Goal: Information Seeking & Learning: Learn about a topic

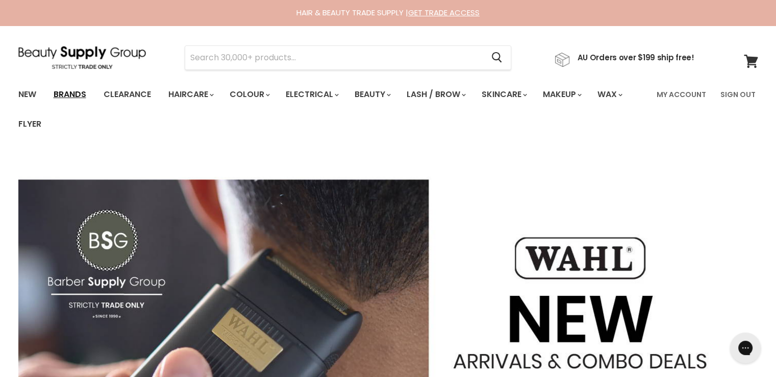
click at [65, 93] on link "Brands" at bounding box center [70, 94] width 48 height 21
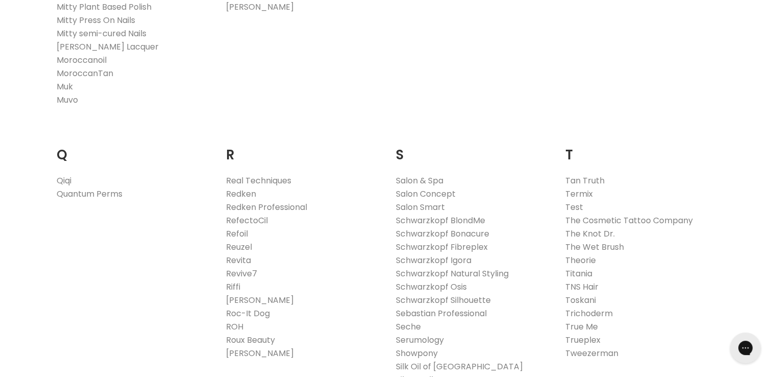
scroll to position [1582, 0]
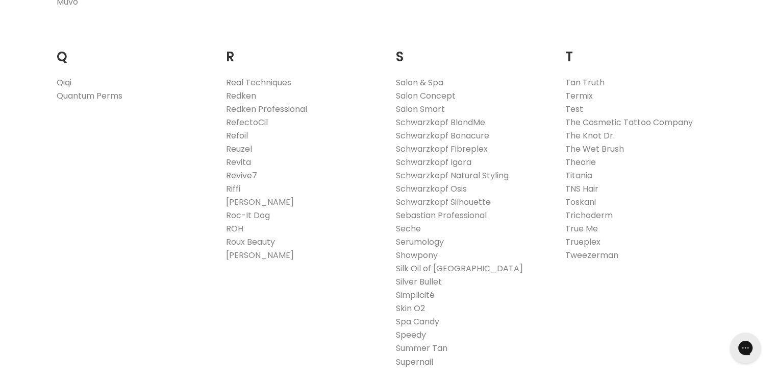
click at [420, 310] on link "Skin O2" at bounding box center [410, 308] width 29 height 12
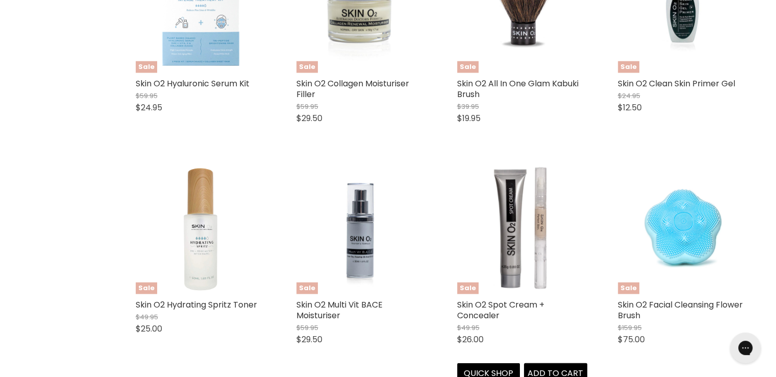
scroll to position [2704, 0]
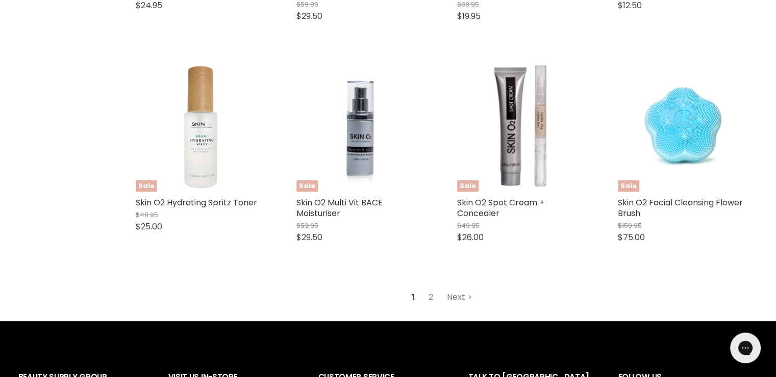
click at [458, 302] on link "Next" at bounding box center [459, 297] width 36 height 18
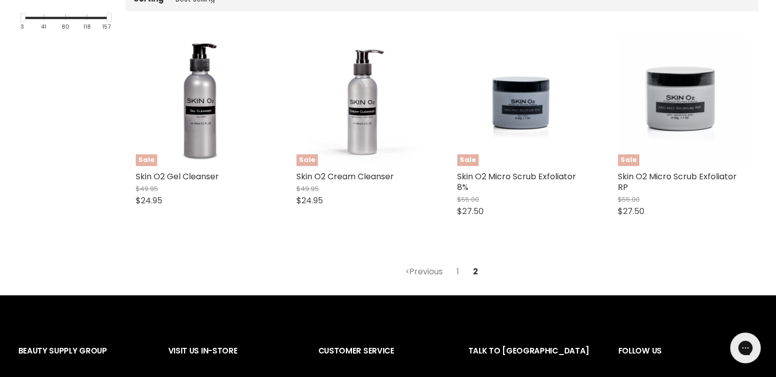
scroll to position [166, 0]
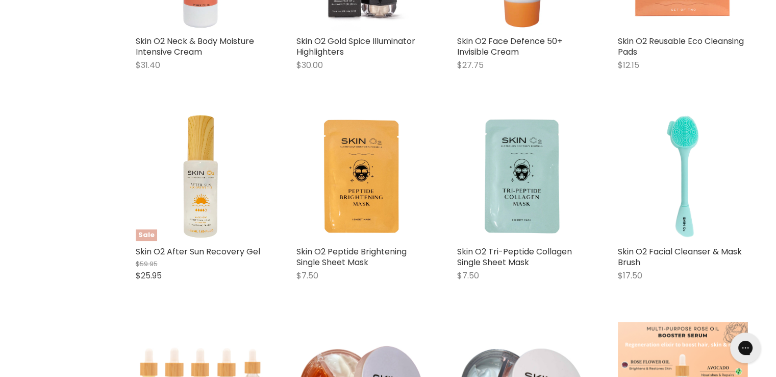
scroll to position [677, 0]
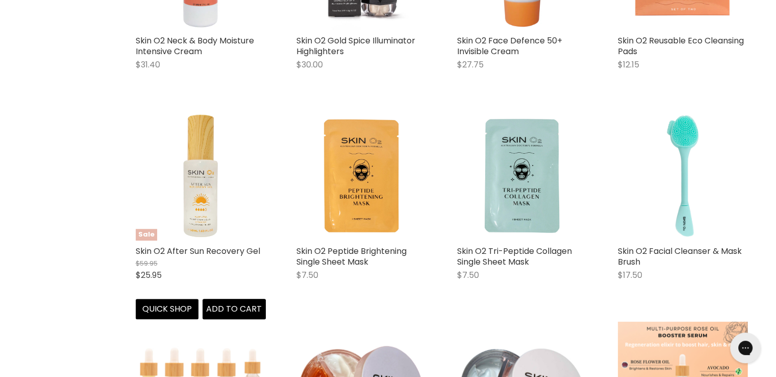
click at [207, 169] on img "Main content" at bounding box center [201, 175] width 130 height 130
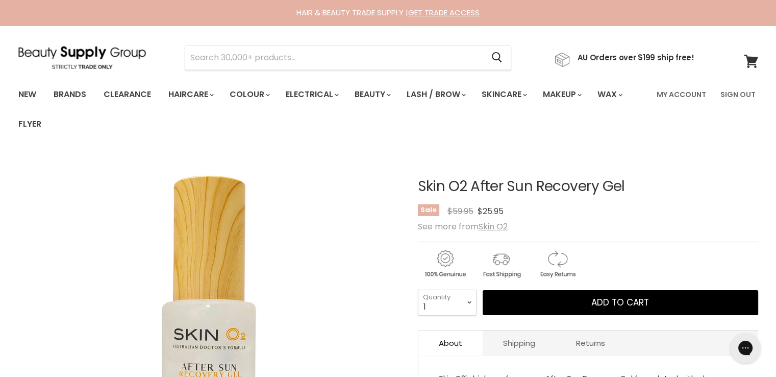
drag, startPoint x: 676, startPoint y: 192, endPoint x: 439, endPoint y: 183, distance: 236.9
click at [412, 173] on article "Click or scroll to zoom Tap or pinch to zoom Skin O2 After Sun Recovery Gel No …" at bounding box center [388, 361] width 740 height 417
copy div "Skin O2 After Sun Recovery Gel"
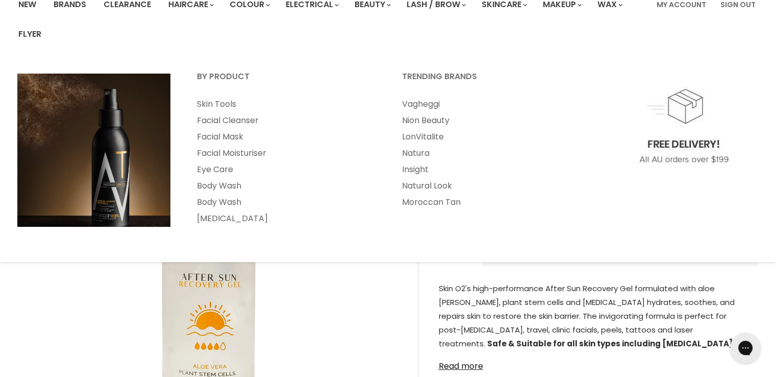
scroll to position [153, 0]
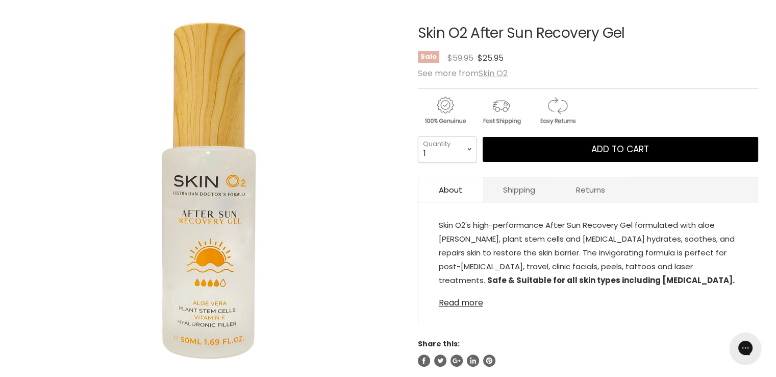
click at [473, 302] on link "Read more" at bounding box center [588, 299] width 299 height 15
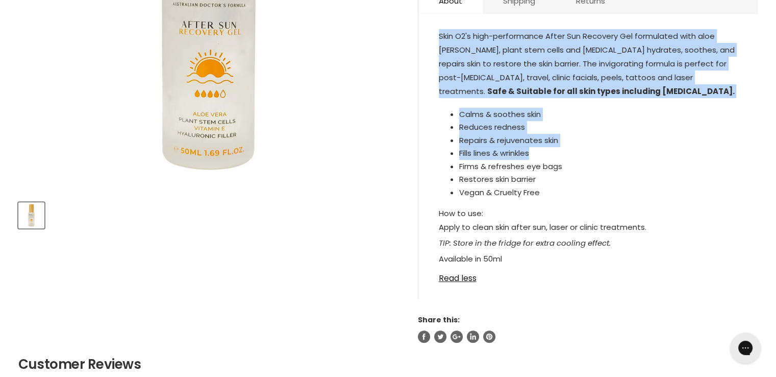
scroll to position [357, 0]
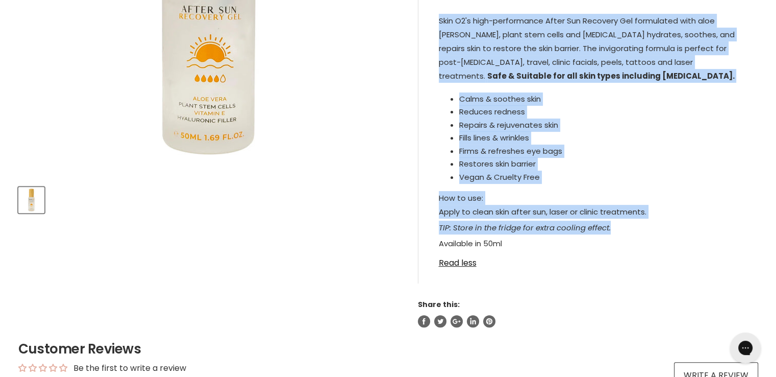
drag, startPoint x: 435, startPoint y: 122, endPoint x: 595, endPoint y: 213, distance: 184.0
click at [619, 225] on div "Skin O2's high-performance After Sun Recovery Gel formulated with aloe vera, pl…" at bounding box center [588, 146] width 340 height 274
copy div "Skin O2's high-performance After Sun Recovery Gel formulated with aloe vera, pl…"
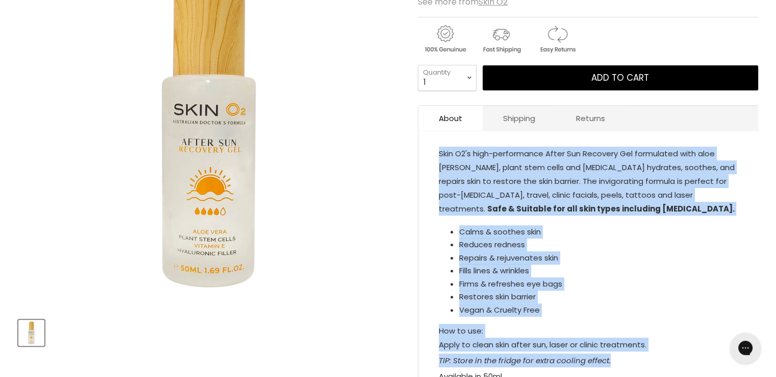
scroll to position [102, 0]
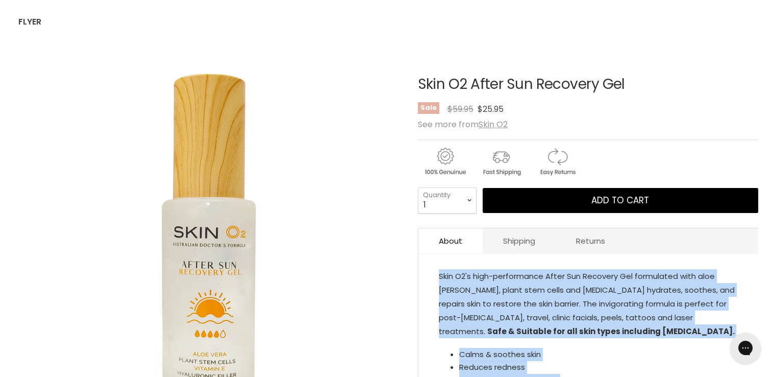
drag, startPoint x: 666, startPoint y: 84, endPoint x: 410, endPoint y: 87, distance: 255.6
click at [410, 87] on article "Click or scroll to zoom Tap or pinch to zoom Skin O2 After Sun Recovery Gel No …" at bounding box center [388, 316] width 740 height 531
